Goal: Information Seeking & Learning: Learn about a topic

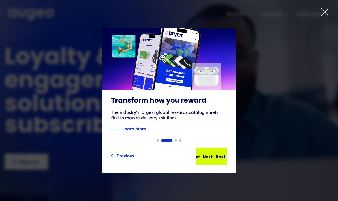
click at [216, 159] on div "Next" at bounding box center [220, 156] width 10 height 7
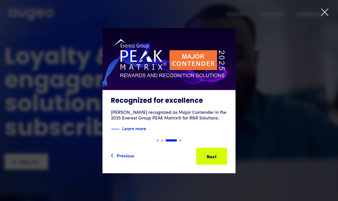
click at [325, 16] on icon at bounding box center [324, 12] width 8 height 8
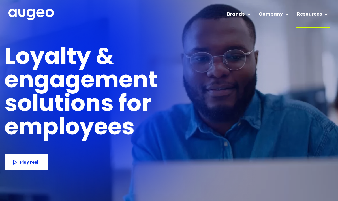
click at [319, 16] on div "Resources" at bounding box center [309, 14] width 25 height 7
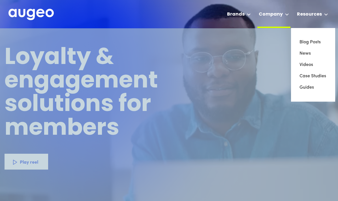
click at [287, 16] on div at bounding box center [287, 14] width 4 height 7
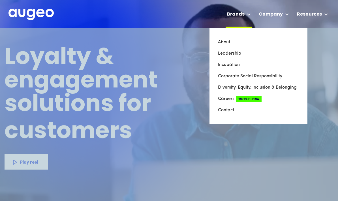
click at [249, 17] on div at bounding box center [249, 14] width 4 height 7
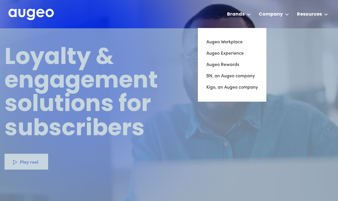
click at [216, 129] on div "Loyalty & engagement solutions for employees members customers subscribers part…" at bounding box center [127, 95] width 244 height 98
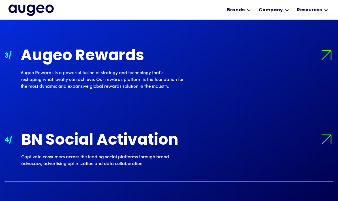
scroll to position [687, 0]
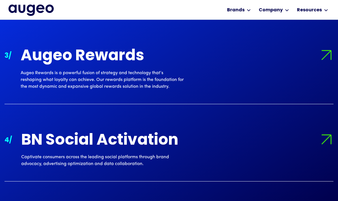
click at [314, 53] on div "Augeo Rewards Augeo Rewards is a powerful fusion of strategy and technology tha…" at bounding box center [177, 69] width 313 height 42
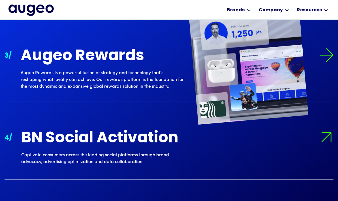
click at [328, 58] on img at bounding box center [326, 55] width 14 height 14
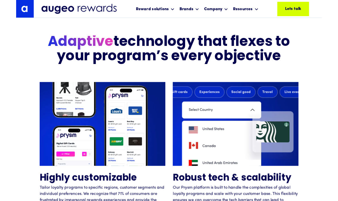
scroll to position [1253, 0]
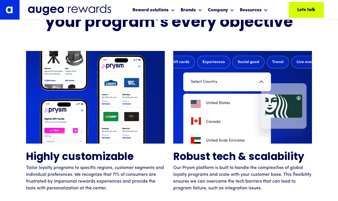
click at [13, 11] on img at bounding box center [10, 10] width 20 height 20
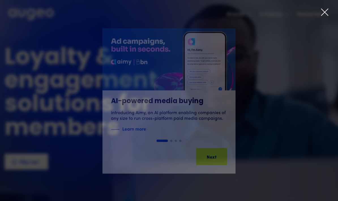
click at [328, 25] on div "AI-powered media buying Introducing Aimy, an AI platform enabling companies of …" at bounding box center [169, 100] width 338 height 151
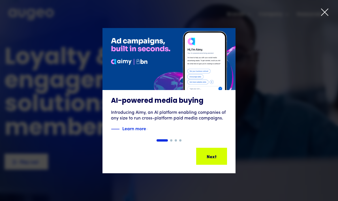
click at [319, 16] on div at bounding box center [169, 100] width 338 height 201
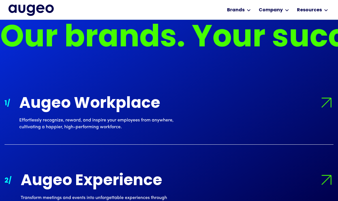
scroll to position [449, 0]
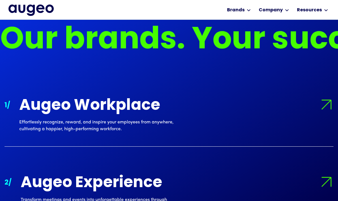
click at [318, 119] on div "Augeo Workplace Effortlessly recognize, reward, and inspire your employees from…" at bounding box center [176, 115] width 314 height 35
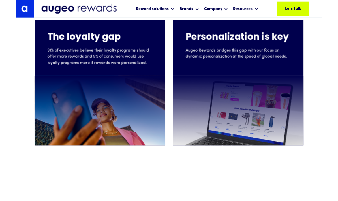
scroll to position [221, 0]
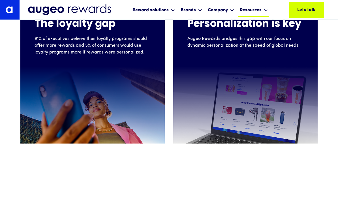
click at [265, 12] on div at bounding box center [266, 10] width 4 height 7
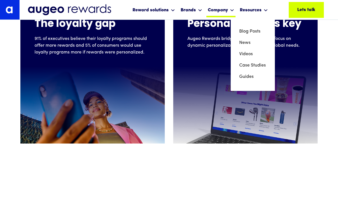
click at [232, 12] on div at bounding box center [232, 10] width 4 height 7
